Goal: Check status: Verify the current state of an ongoing process or item

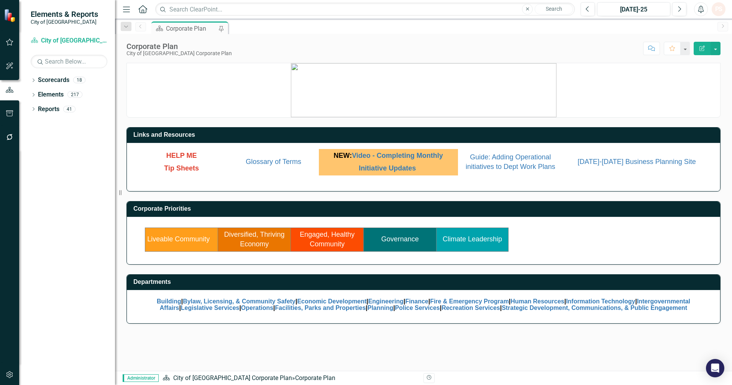
click at [197, 239] on link "Liveable Community" at bounding box center [178, 239] width 62 height 8
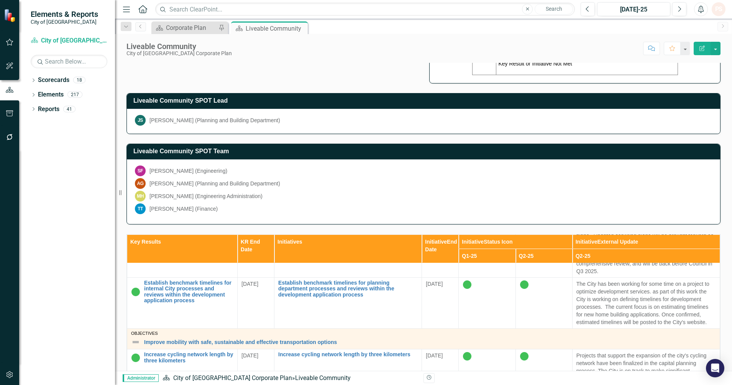
scroll to position [527, 0]
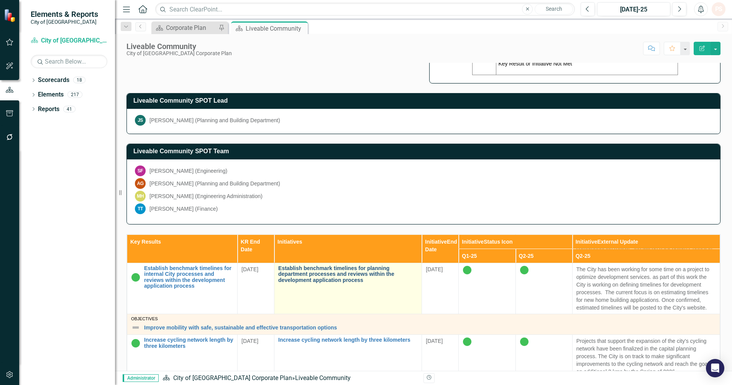
click at [348, 283] on link "Establish benchmark timelines for planning department processes and reviews wit…" at bounding box center [348, 275] width 140 height 18
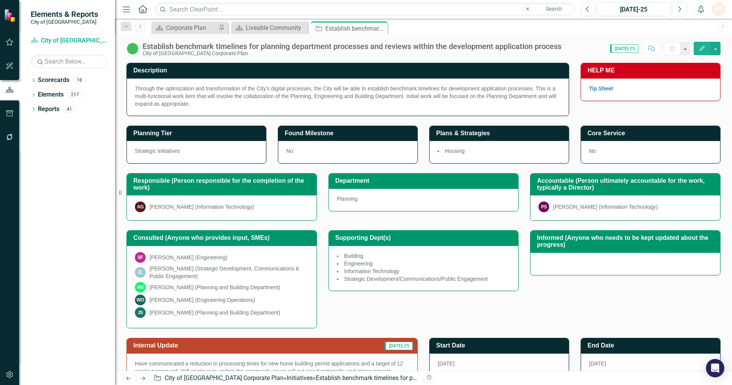
drag, startPoint x: 383, startPoint y: 26, endPoint x: 310, endPoint y: 30, distance: 73.3
click at [0, 0] on icon "Close" at bounding box center [0, 0] width 0 height 0
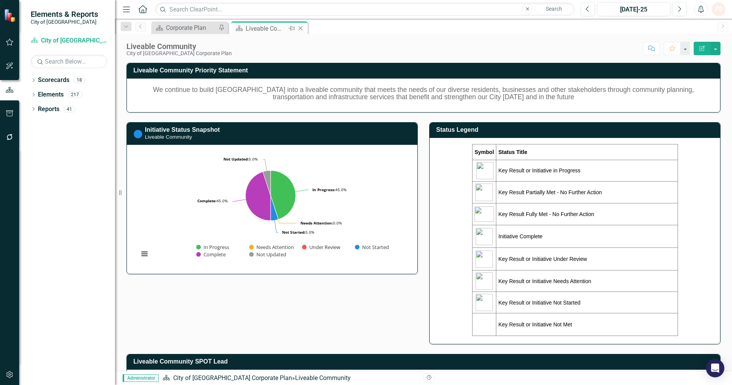
click at [303, 29] on icon "Close" at bounding box center [301, 28] width 8 height 6
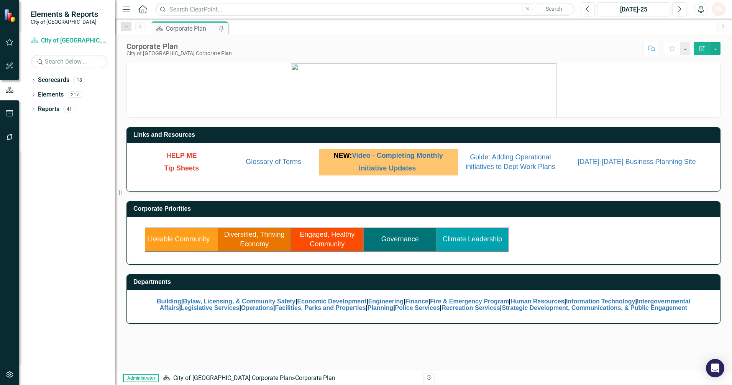
click at [398, 240] on link "Governance" at bounding box center [400, 239] width 38 height 8
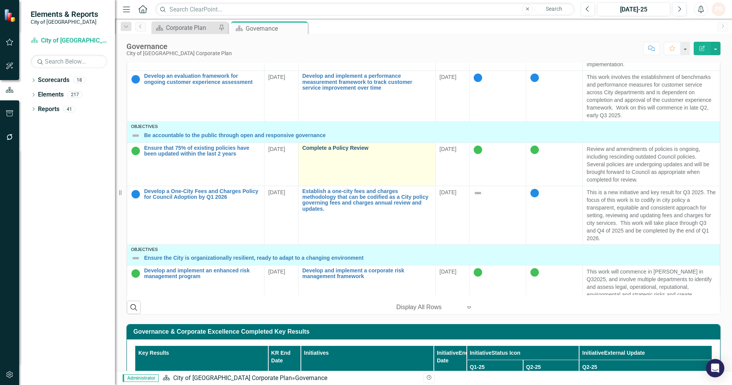
scroll to position [287, 0]
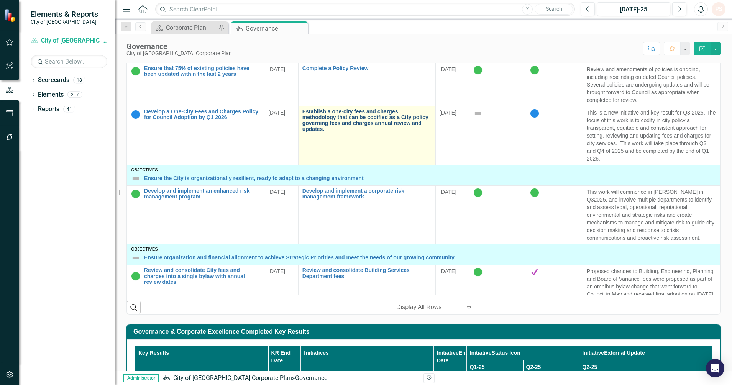
click at [335, 126] on link "Establish a one-city fees and charges methodology that can be codified as a Cit…" at bounding box center [366, 121] width 129 height 24
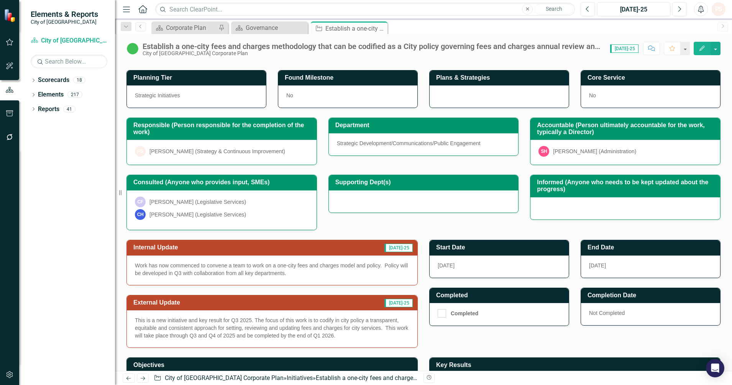
scroll to position [96, 0]
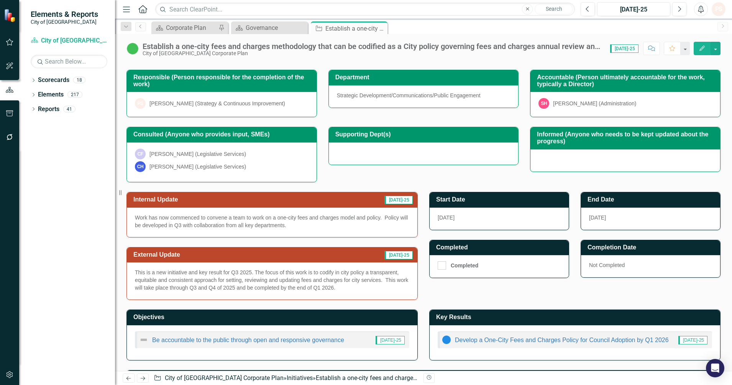
click at [313, 228] on p "Work has now commenced to convene a team to work on a one-city fees and charges…" at bounding box center [272, 221] width 274 height 15
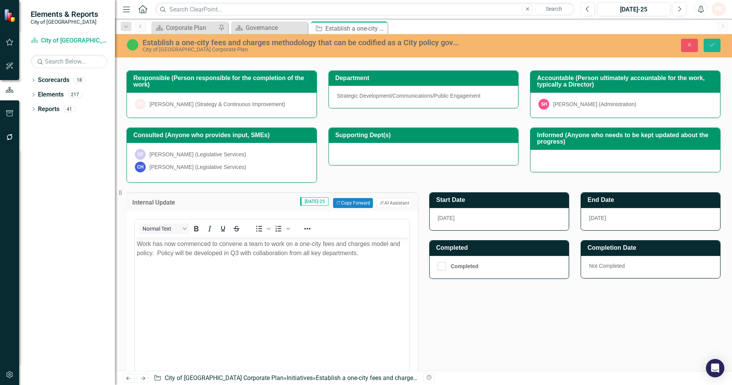
scroll to position [0, 0]
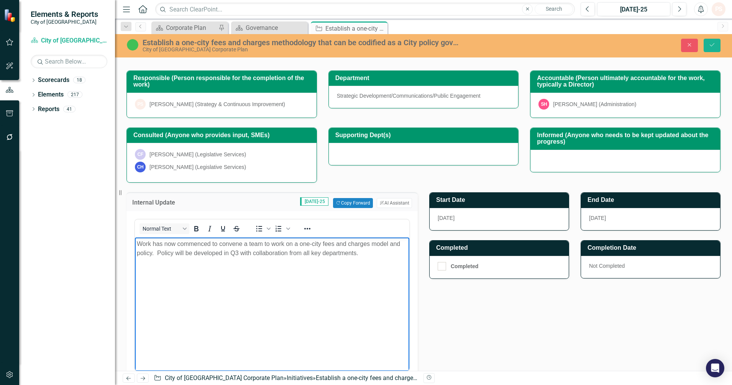
drag, startPoint x: 365, startPoint y: 259, endPoint x: 94, endPoint y: 239, distance: 271.3
click at [135, 239] on html "Work has now commenced to convene a team to work on a one-city fees and charges…" at bounding box center [272, 295] width 274 height 115
click at [479, 379] on div "Revision History" at bounding box center [725, 378] width 602 height 10
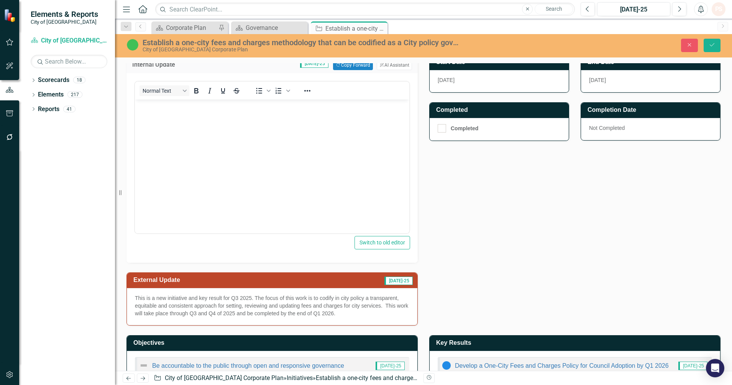
scroll to position [240, 0]
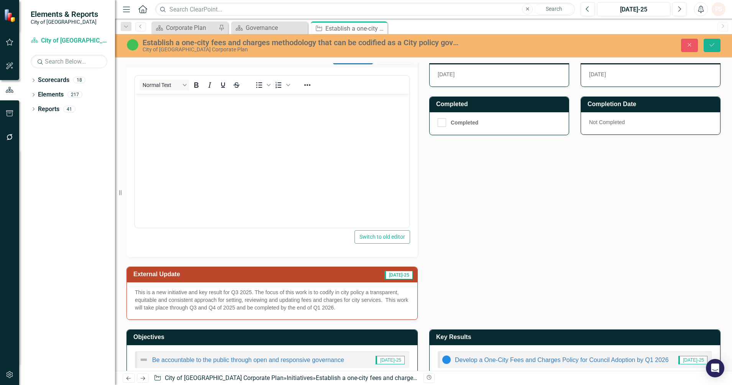
click at [353, 304] on p "This is a new initiative and key result for Q3 2025. The focus of this work is …" at bounding box center [272, 300] width 274 height 23
click at [349, 310] on p "This is a new initiative and key result for Q3 2025. The focus of this work is …" at bounding box center [272, 300] width 274 height 23
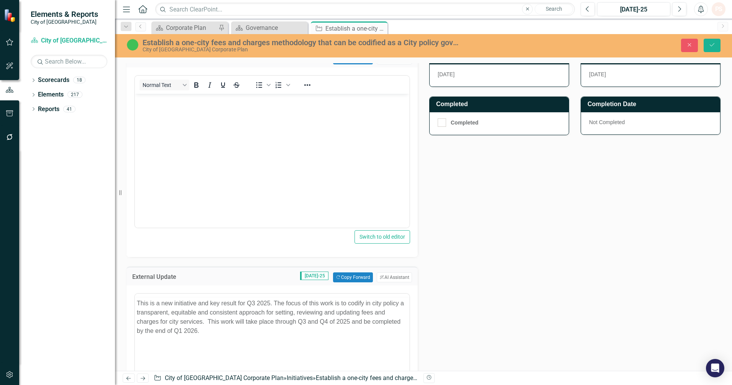
scroll to position [0, 0]
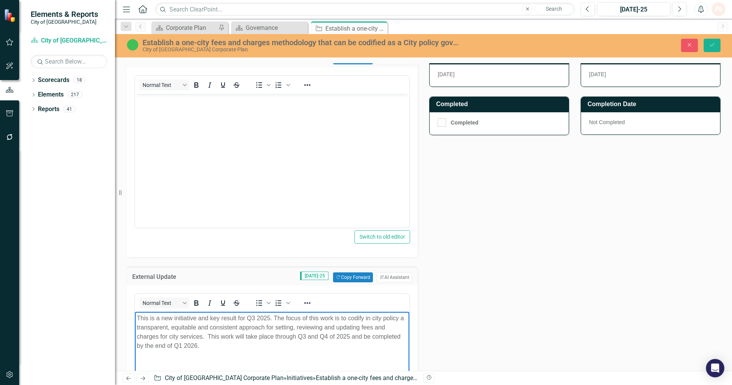
drag, startPoint x: 206, startPoint y: 351, endPoint x: 262, endPoint y: 629, distance: 283.2
click at [135, 317] on html "This is a new initiative and key result for Q3 2025. The focus of this work is …" at bounding box center [272, 369] width 274 height 115
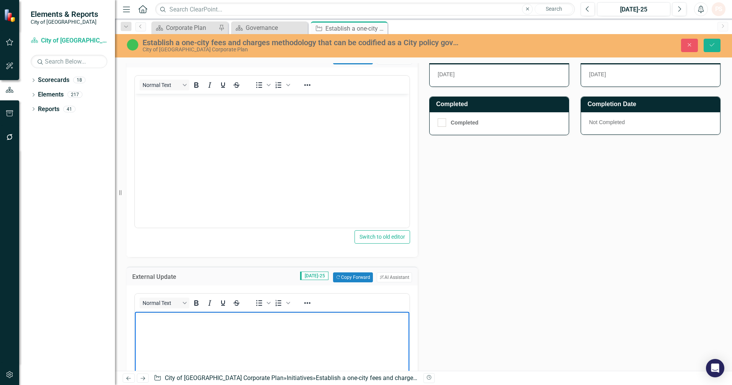
click at [641, 199] on div "Internal Update [DATE]-25 Copy Forward Copy Forward ClearPoint AI AI Assistant …" at bounding box center [424, 257] width 606 height 436
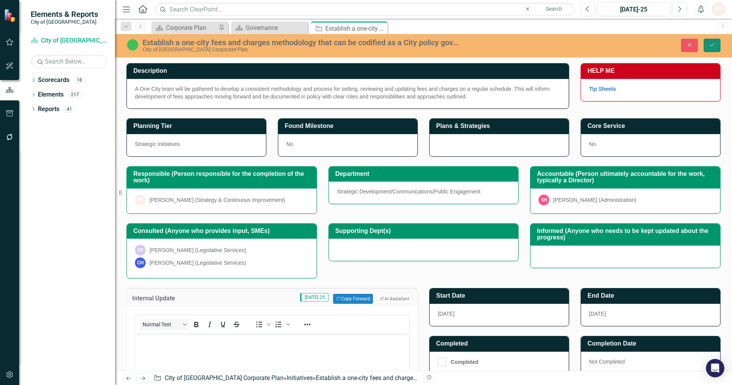
click at [714, 50] on button "Save" at bounding box center [712, 45] width 17 height 13
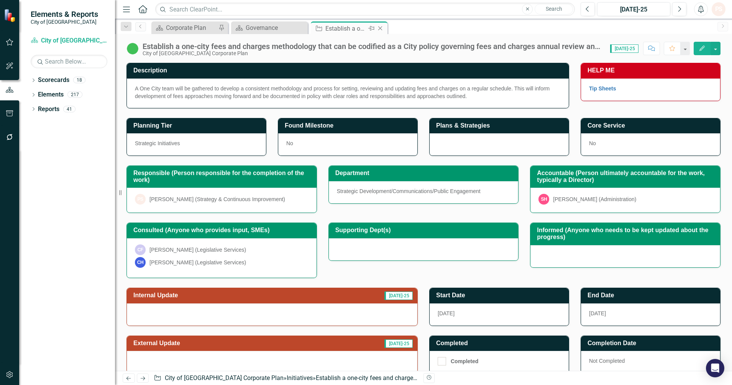
click at [378, 27] on icon "Close" at bounding box center [380, 28] width 8 height 6
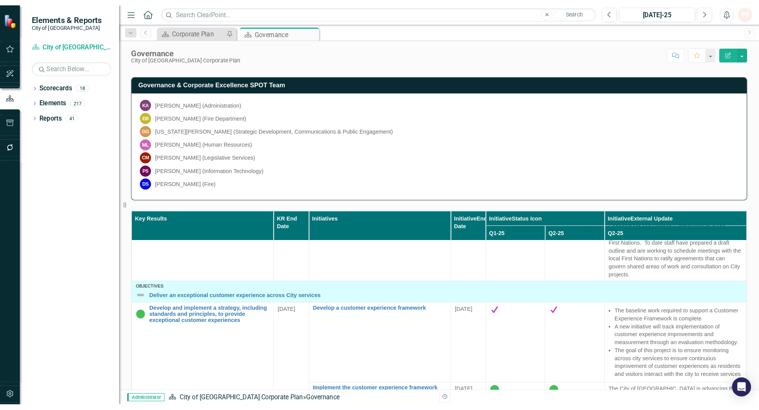
scroll to position [48, 0]
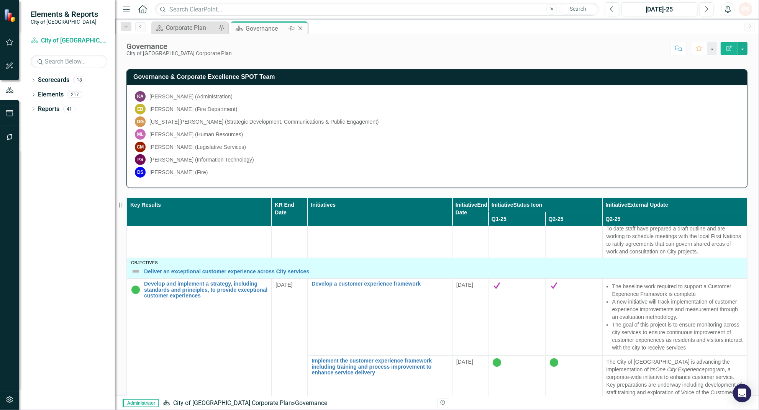
click at [303, 26] on icon "Close" at bounding box center [301, 28] width 8 height 6
